Goal: Information Seeking & Learning: Understand process/instructions

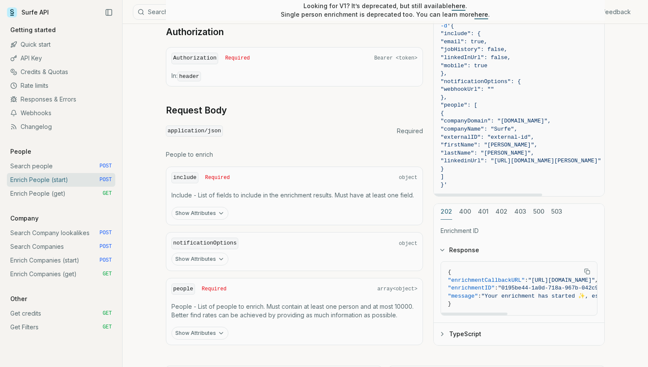
scroll to position [319, 0]
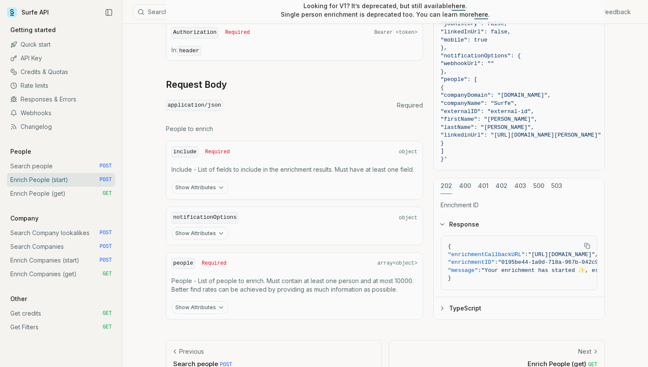
click at [63, 194] on link "Enrich People (get) GET" at bounding box center [61, 194] width 108 height 14
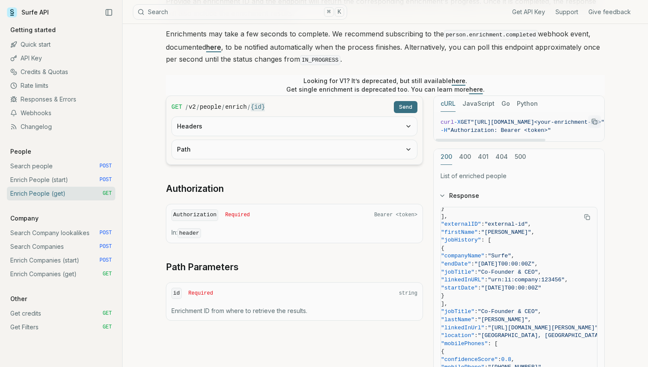
scroll to position [0, 21]
click at [83, 180] on link "Enrich People (start) POST" at bounding box center [61, 180] width 108 height 14
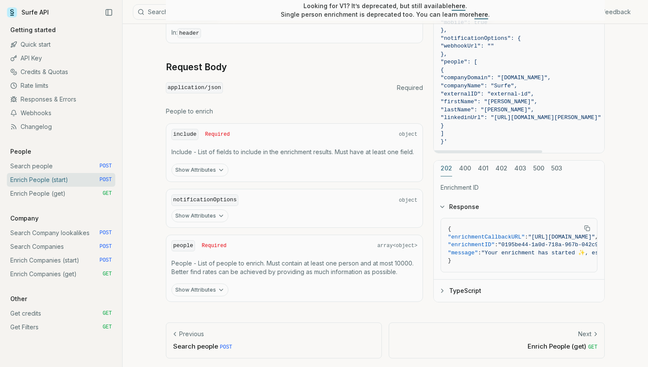
scroll to position [335, 0]
click at [207, 168] on button "Show Attributes" at bounding box center [199, 171] width 57 height 13
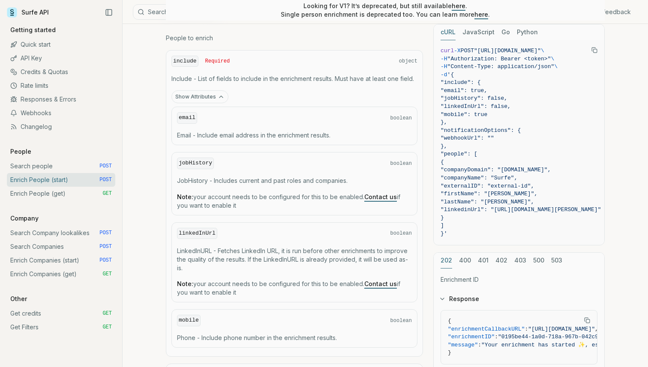
scroll to position [411, 0]
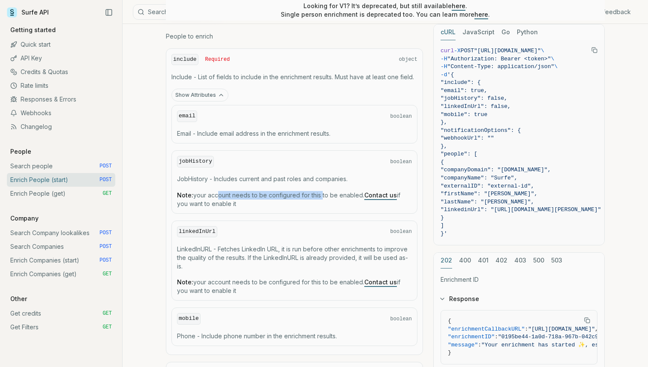
drag, startPoint x: 214, startPoint y: 196, endPoint x: 321, endPoint y: 197, distance: 107.1
click at [321, 197] on p "Note: your account needs to be configured for this to be enabled. Contact us if…" at bounding box center [294, 199] width 235 height 17
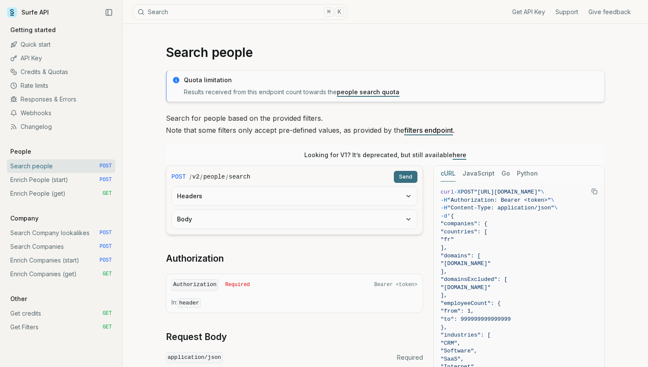
click at [40, 47] on link "Quick start" at bounding box center [61, 45] width 108 height 14
